Goal: Task Accomplishment & Management: Manage account settings

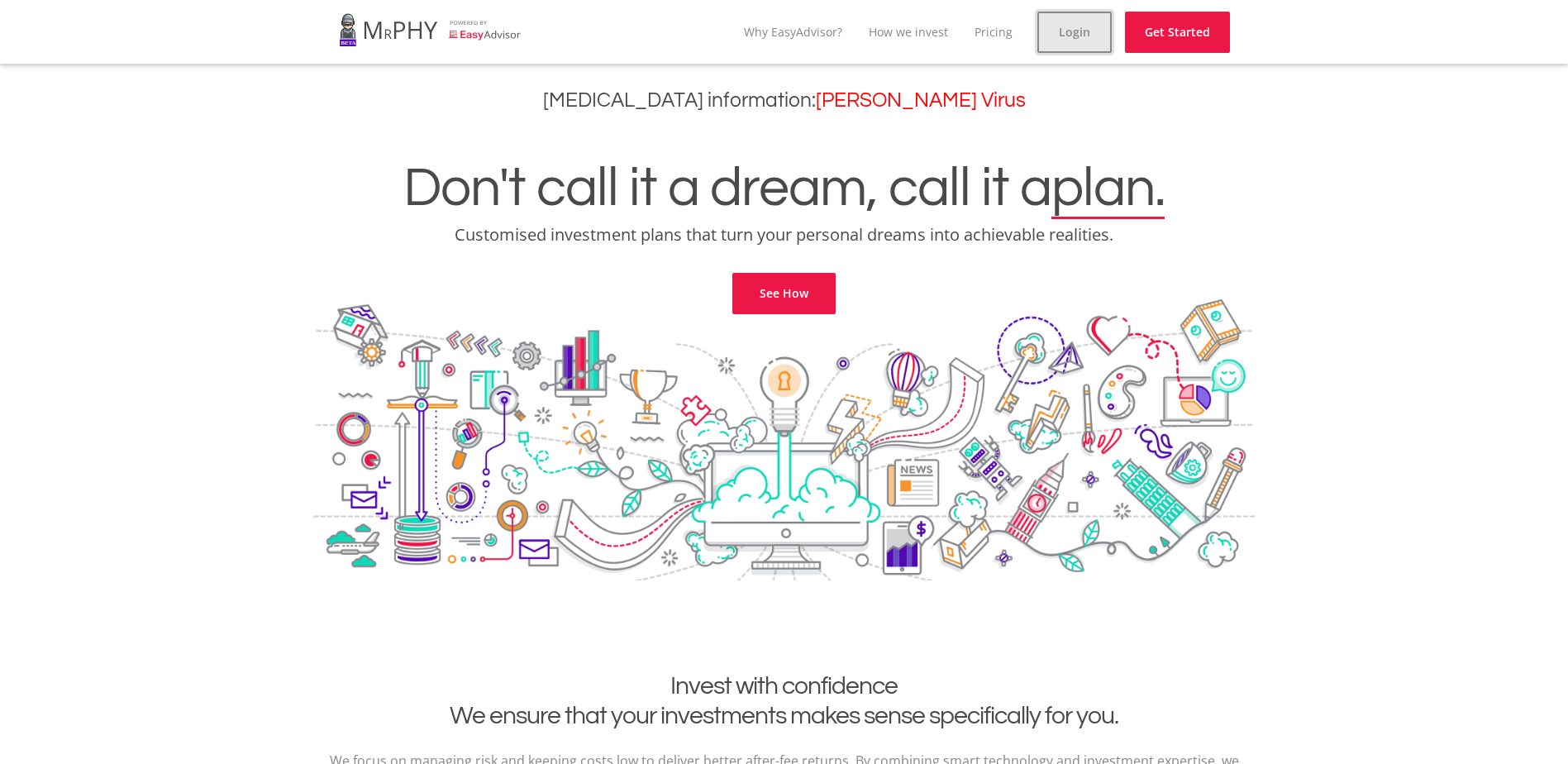
click at [1081, 29] on link "Login" at bounding box center [1074, 32] width 74 height 41
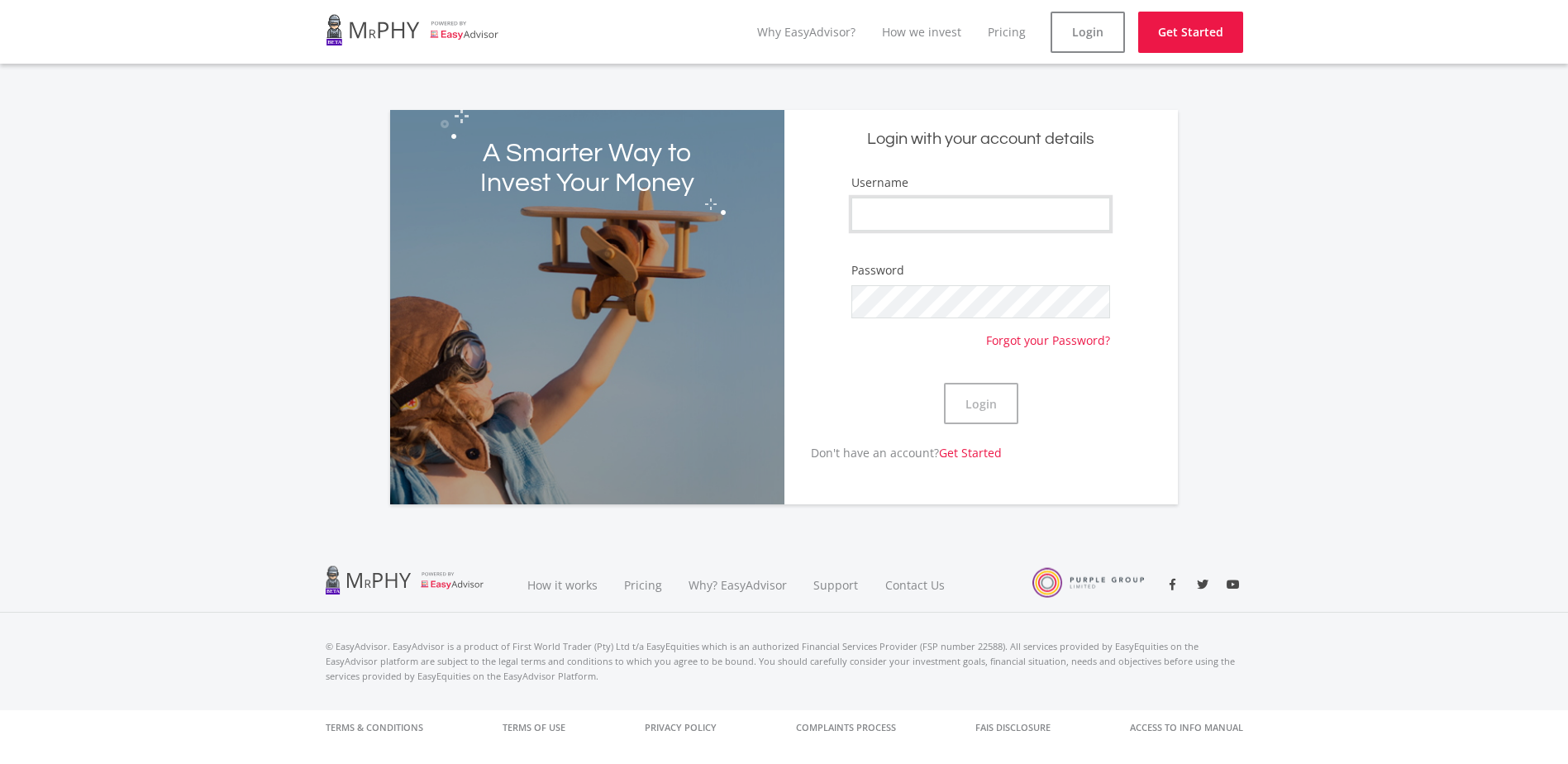
click at [906, 213] on input "Username" at bounding box center [981, 214] width 259 height 33
type input "JakobusE"
click at [944, 383] on button "Login" at bounding box center [981, 403] width 74 height 41
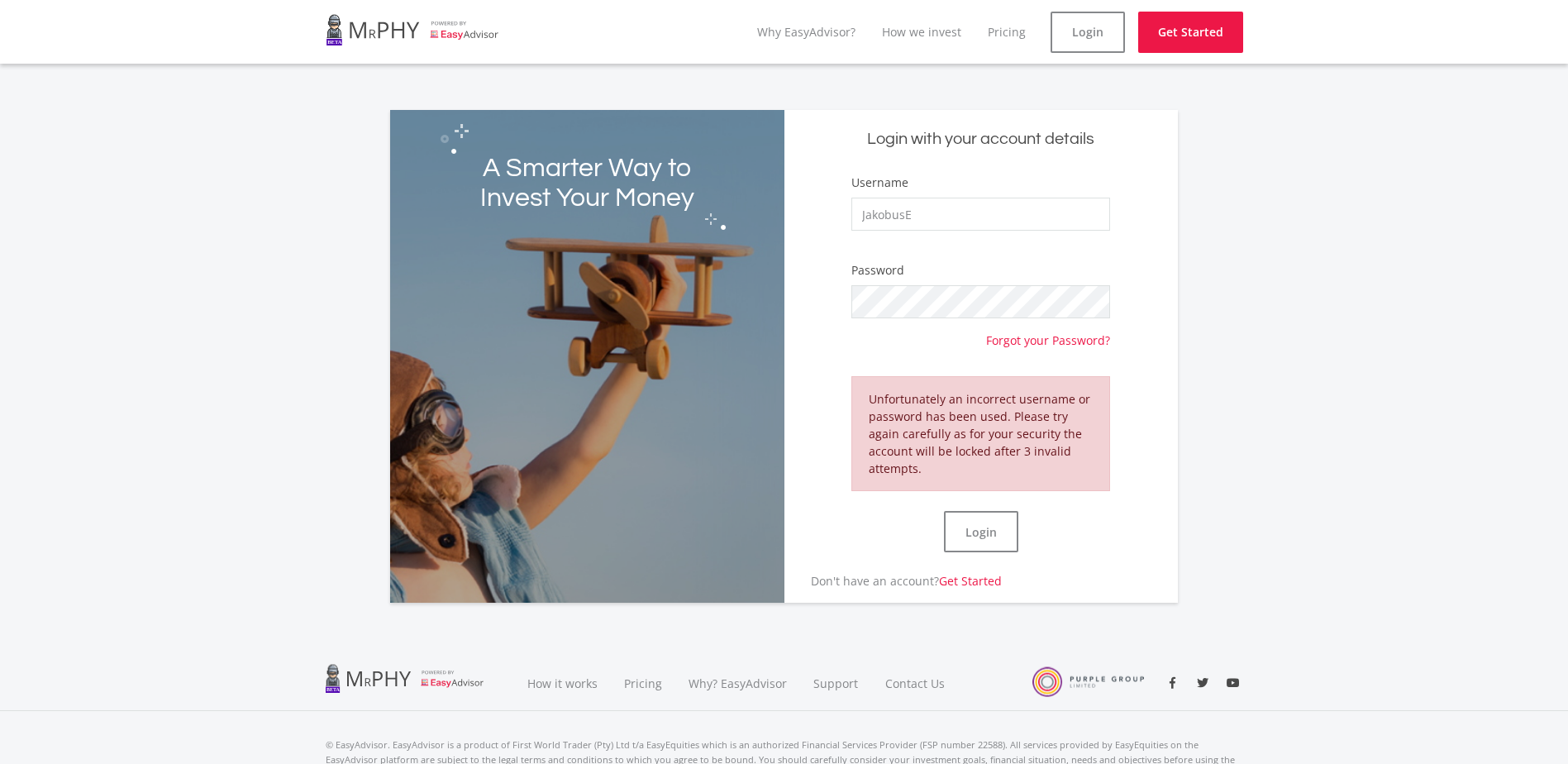
click at [824, 466] on form "Username [PERSON_NAME] Password Forgot your Password? Unfortunately an incorrec…" at bounding box center [981, 373] width 369 height 398
click at [972, 529] on button "Login" at bounding box center [981, 531] width 74 height 41
click at [1046, 336] on link "Forgot your Password?" at bounding box center [1048, 333] width 124 height 30
